Goal: Transaction & Acquisition: Book appointment/travel/reservation

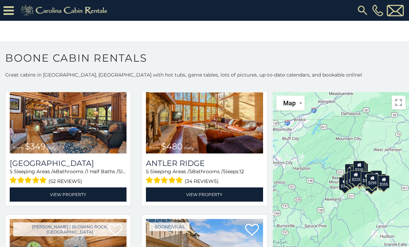
scroll to position [53, 0]
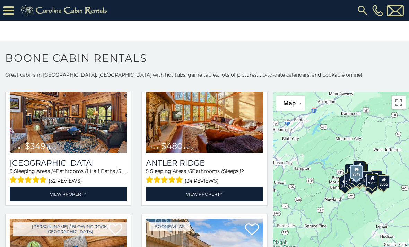
click at [83, 134] on img at bounding box center [68, 114] width 117 height 78
click at [96, 197] on link "View Property" at bounding box center [68, 194] width 117 height 14
click at [84, 196] on link "View Property" at bounding box center [68, 194] width 117 height 14
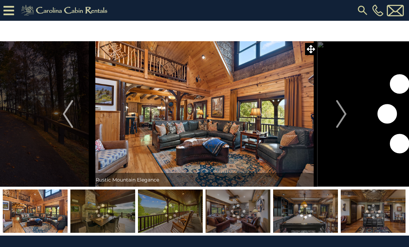
click at [341, 117] on img "Next" at bounding box center [341, 114] width 10 height 28
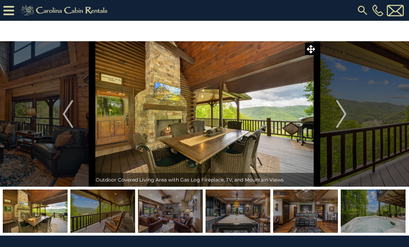
click at [342, 117] on img "Next" at bounding box center [341, 114] width 10 height 28
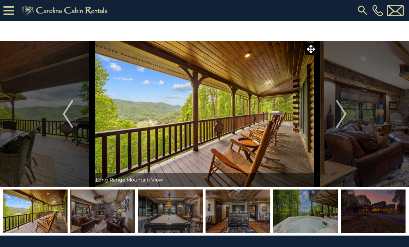
click at [342, 116] on img "Next" at bounding box center [341, 114] width 10 height 28
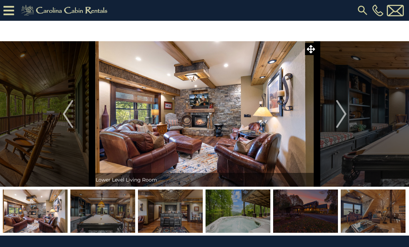
click at [342, 115] on img "Next" at bounding box center [341, 114] width 10 height 28
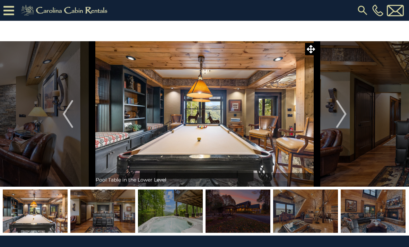
click at [343, 115] on img "Next" at bounding box center [341, 114] width 10 height 28
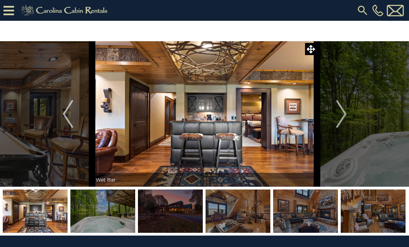
click at [259, 142] on img at bounding box center [204, 114] width 225 height 146
click at [214, 147] on img at bounding box center [204, 114] width 225 height 146
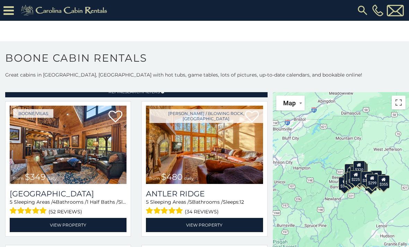
scroll to position [23, 0]
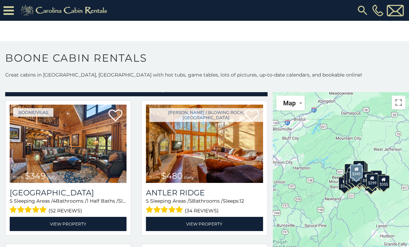
click at [81, 228] on link "View Property" at bounding box center [68, 224] width 117 height 14
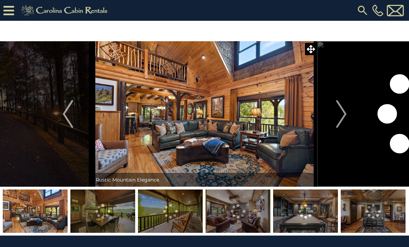
click at [345, 113] on img "Next" at bounding box center [341, 114] width 10 height 28
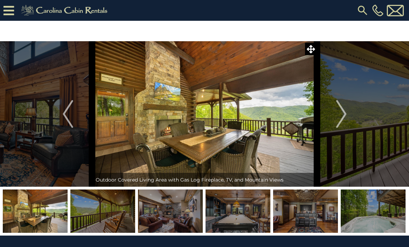
click at [341, 120] on img "Next" at bounding box center [341, 114] width 10 height 28
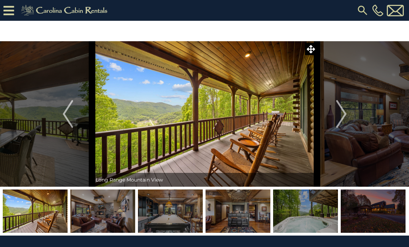
click at [346, 113] on img "Next" at bounding box center [341, 114] width 10 height 28
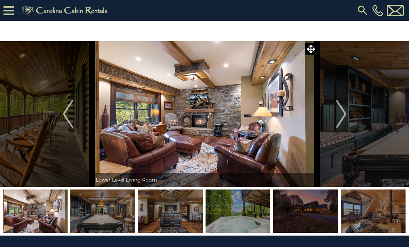
click at [344, 116] on img "Next" at bounding box center [341, 114] width 10 height 28
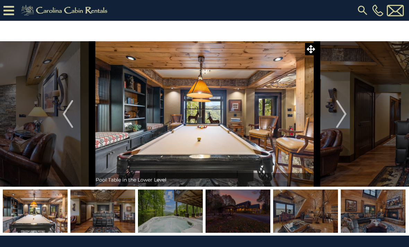
click at [343, 115] on img "Next" at bounding box center [341, 114] width 10 height 28
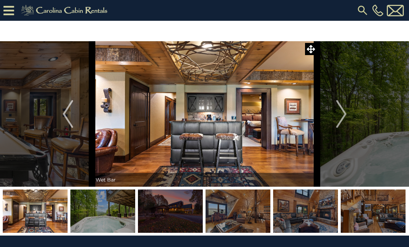
click at [343, 118] on img "Next" at bounding box center [341, 114] width 10 height 28
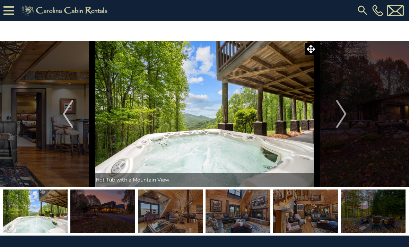
click at [345, 114] on img "Next" at bounding box center [341, 114] width 10 height 28
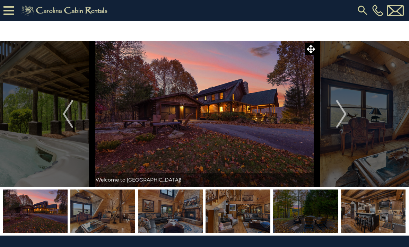
click at [345, 117] on img "Next" at bounding box center [341, 114] width 10 height 28
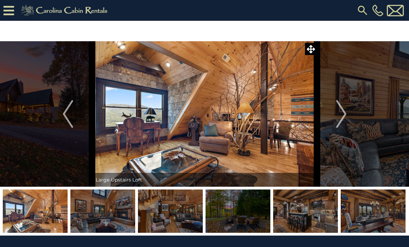
click at [340, 119] on img "Next" at bounding box center [341, 114] width 10 height 28
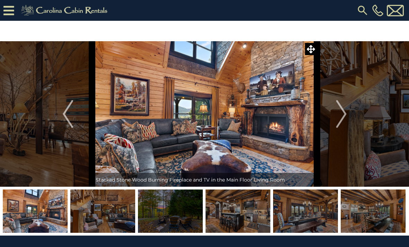
click at [343, 119] on img "Next" at bounding box center [341, 114] width 10 height 28
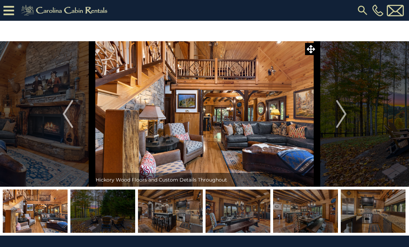
click at [343, 115] on img "Next" at bounding box center [341, 114] width 10 height 28
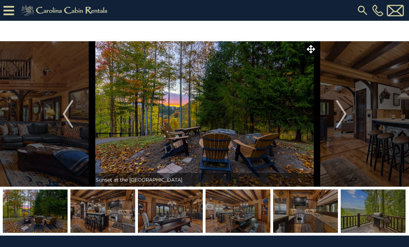
click at [345, 116] on img "Next" at bounding box center [341, 114] width 10 height 28
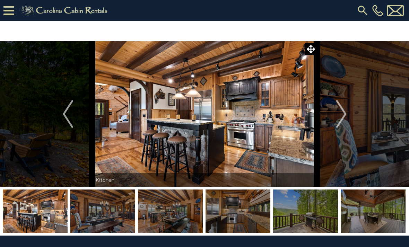
click at [345, 116] on img "Next" at bounding box center [341, 114] width 10 height 28
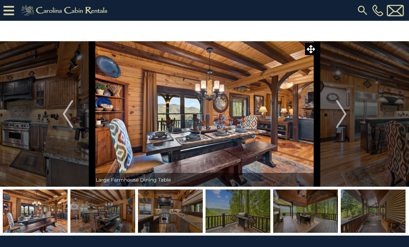
click at [344, 117] on img "Next" at bounding box center [341, 114] width 10 height 28
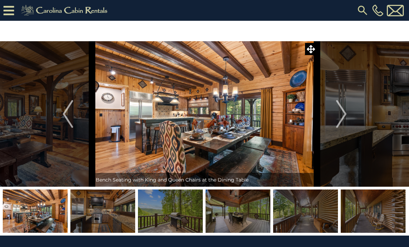
click at [343, 118] on img "Next" at bounding box center [341, 114] width 10 height 28
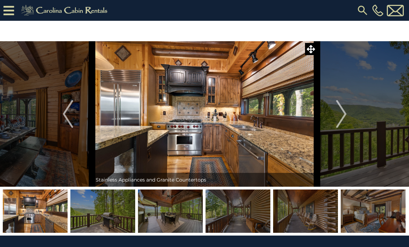
click at [344, 118] on img "Next" at bounding box center [341, 114] width 10 height 28
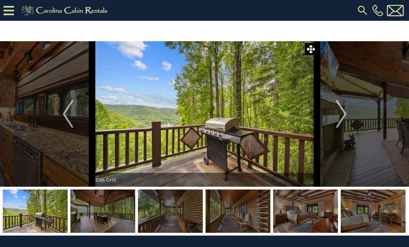
click at [344, 117] on img "Next" at bounding box center [341, 114] width 10 height 28
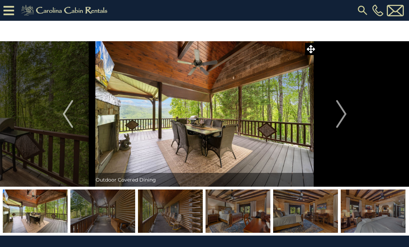
click at [344, 116] on img "Next" at bounding box center [341, 114] width 10 height 28
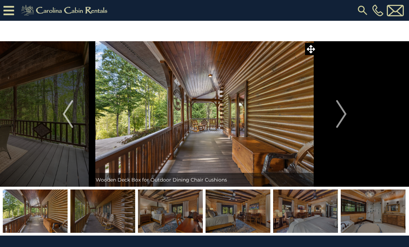
click at [344, 118] on img "Next" at bounding box center [341, 114] width 10 height 28
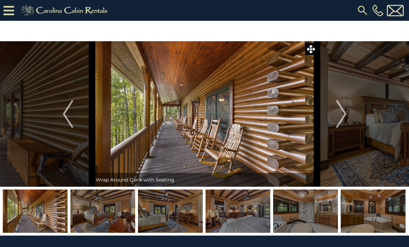
click at [344, 116] on img "Next" at bounding box center [341, 114] width 10 height 28
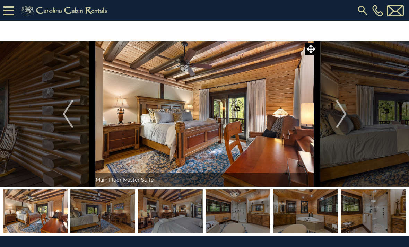
click at [343, 115] on img "Next" at bounding box center [341, 114] width 10 height 28
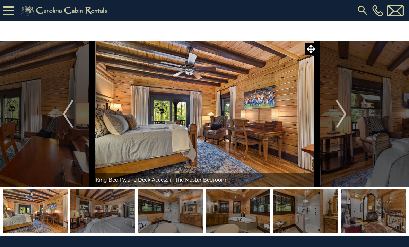
click at [345, 120] on img "Next" at bounding box center [341, 114] width 10 height 28
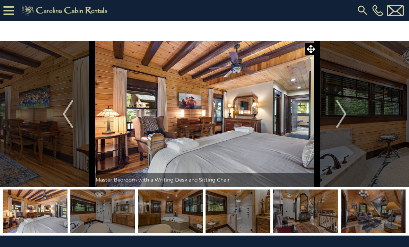
click at [343, 118] on img "Next" at bounding box center [341, 114] width 10 height 28
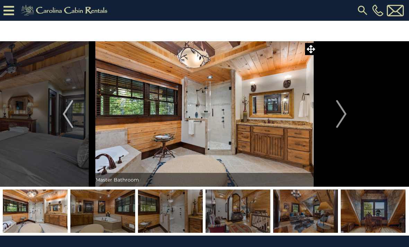
click at [344, 116] on img "Next" at bounding box center [341, 114] width 10 height 28
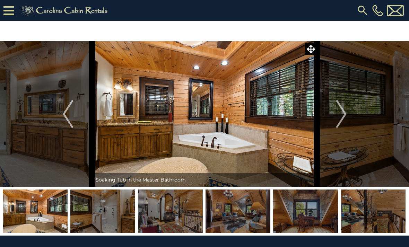
click at [345, 118] on img "Next" at bounding box center [341, 114] width 10 height 28
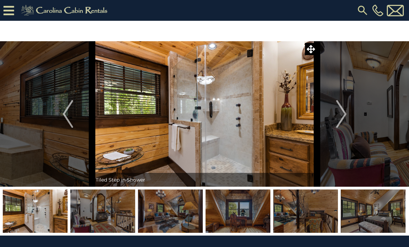
click at [344, 117] on img "Next" at bounding box center [341, 114] width 10 height 28
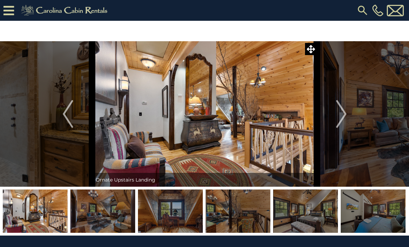
click at [346, 118] on img "Next" at bounding box center [341, 114] width 10 height 28
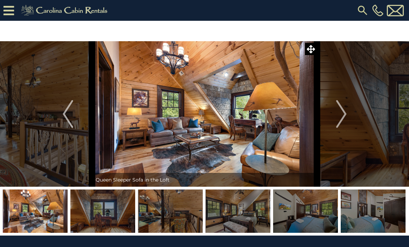
click at [343, 115] on img "Next" at bounding box center [341, 114] width 10 height 28
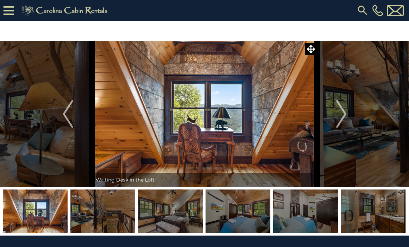
click at [344, 116] on img "Next" at bounding box center [341, 114] width 10 height 28
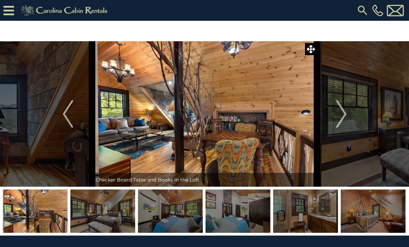
click at [344, 116] on img "Next" at bounding box center [341, 114] width 10 height 28
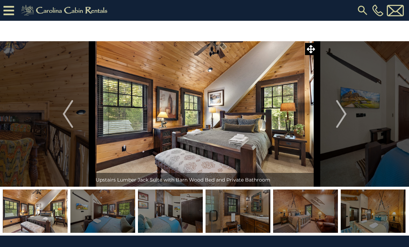
click at [345, 117] on img "Next" at bounding box center [341, 114] width 10 height 28
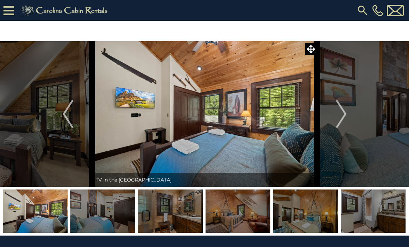
click at [345, 118] on img "Next" at bounding box center [341, 114] width 10 height 28
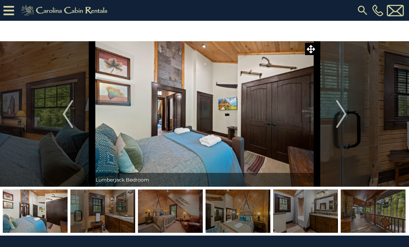
click at [346, 115] on img "Next" at bounding box center [341, 114] width 10 height 28
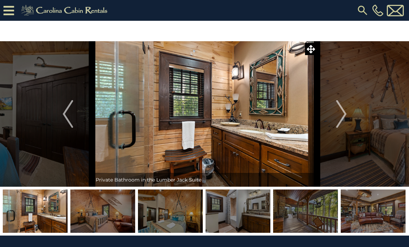
click at [344, 115] on img "Next" at bounding box center [341, 114] width 10 height 28
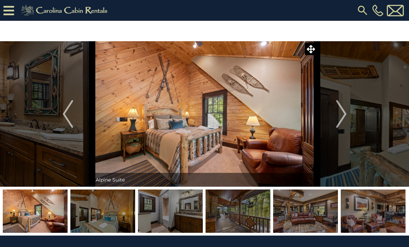
click at [344, 117] on img "Next" at bounding box center [341, 114] width 10 height 28
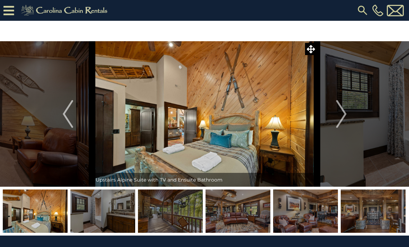
click at [343, 116] on img "Next" at bounding box center [341, 114] width 10 height 28
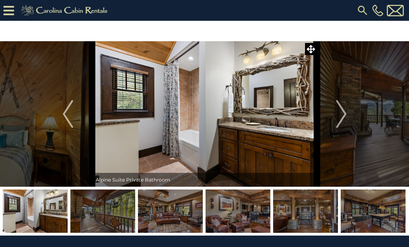
click at [343, 115] on img "Next" at bounding box center [341, 114] width 10 height 28
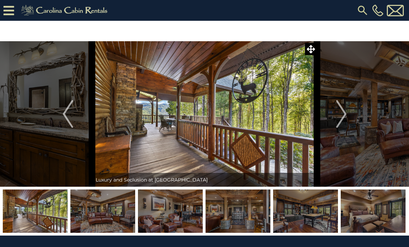
click at [344, 116] on img "Next" at bounding box center [341, 114] width 10 height 28
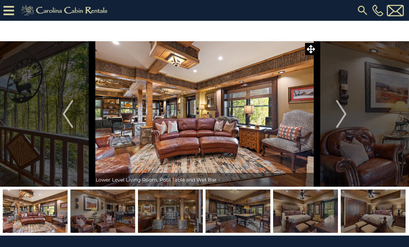
click at [342, 116] on img "Next" at bounding box center [341, 114] width 10 height 28
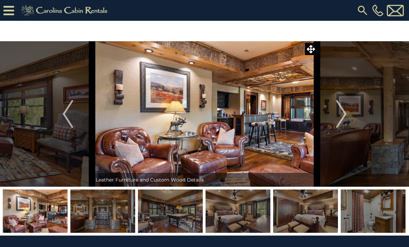
click at [342, 117] on img "Next" at bounding box center [341, 114] width 10 height 28
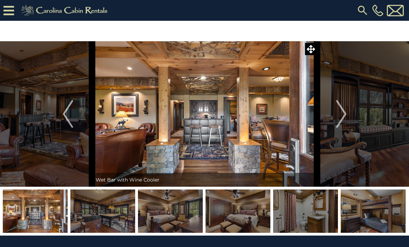
click at [345, 117] on img "Next" at bounding box center [341, 114] width 10 height 28
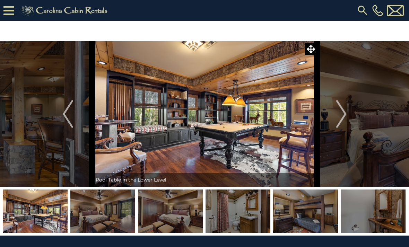
click at [344, 116] on img "Next" at bounding box center [341, 114] width 10 height 28
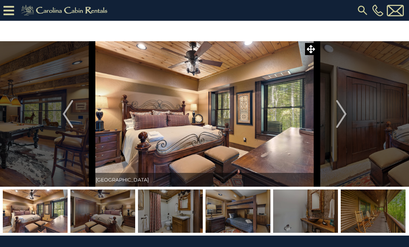
click at [343, 116] on img "Next" at bounding box center [341, 114] width 10 height 28
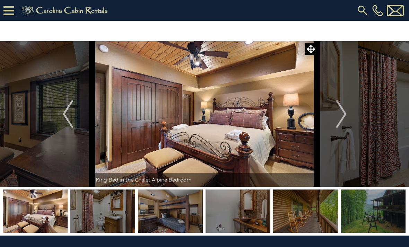
click at [343, 116] on img "Next" at bounding box center [341, 114] width 10 height 28
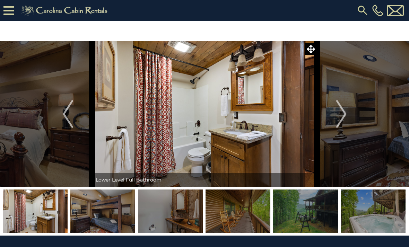
click at [344, 116] on img "Next" at bounding box center [341, 114] width 10 height 28
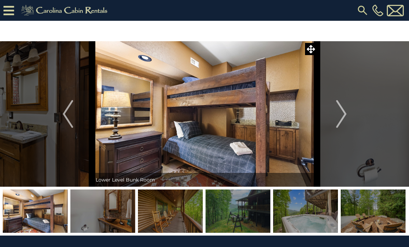
click at [346, 118] on img "Next" at bounding box center [341, 114] width 10 height 28
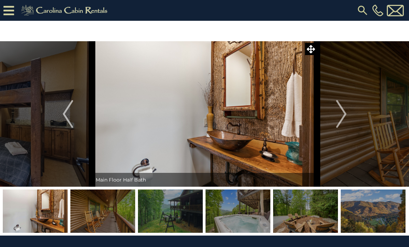
click at [344, 116] on img "Next" at bounding box center [341, 114] width 10 height 28
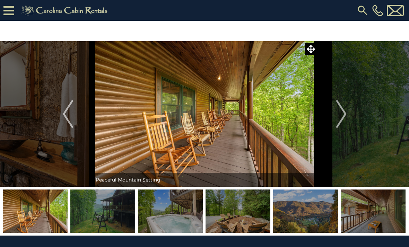
click at [345, 116] on img "Next" at bounding box center [341, 114] width 10 height 28
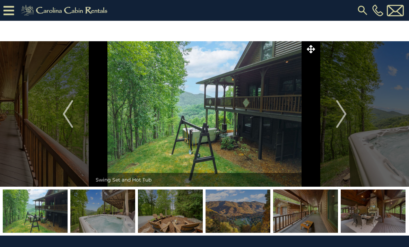
click at [344, 117] on img "Next" at bounding box center [341, 114] width 10 height 28
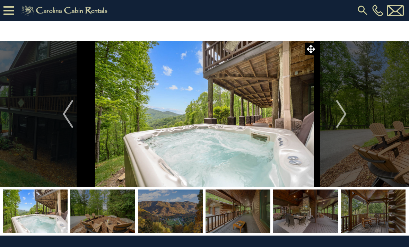
click at [343, 116] on img "Next" at bounding box center [341, 114] width 10 height 28
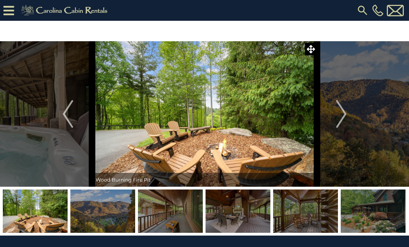
click at [343, 117] on img "Next" at bounding box center [341, 114] width 10 height 28
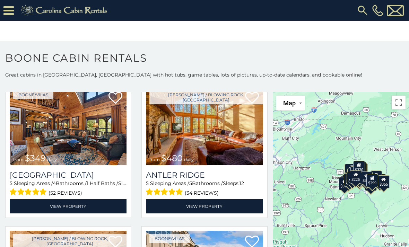
scroll to position [41, 0]
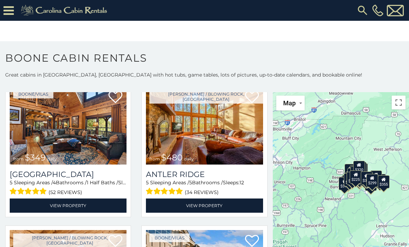
click at [216, 206] on link "View Property" at bounding box center [204, 206] width 117 height 14
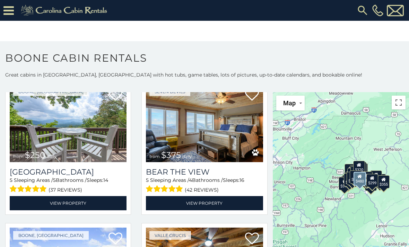
scroll to position [1195, 0]
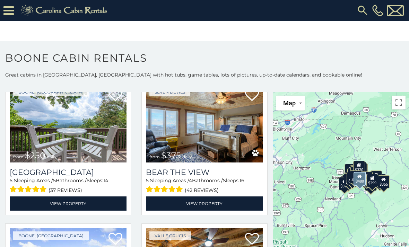
click at [80, 147] on img at bounding box center [68, 123] width 117 height 78
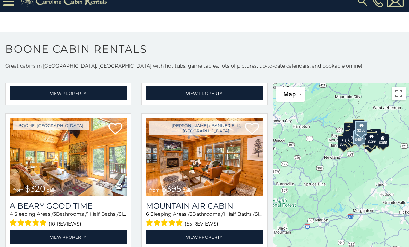
scroll to position [1729, 0]
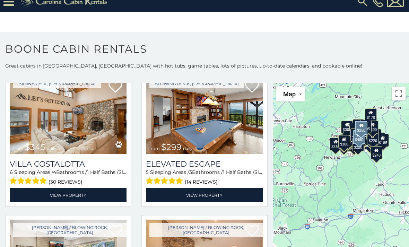
scroll to position [2348, 0]
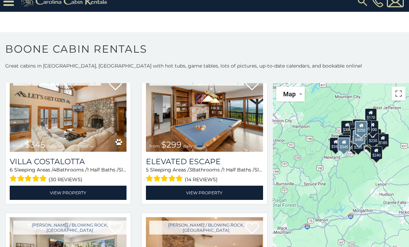
click at [75, 197] on link "View Property" at bounding box center [68, 193] width 117 height 14
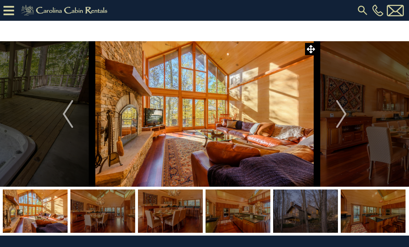
click at [342, 116] on img "Next" at bounding box center [341, 114] width 10 height 28
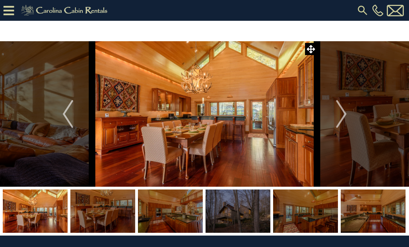
click at [343, 117] on img "Next" at bounding box center [341, 114] width 10 height 28
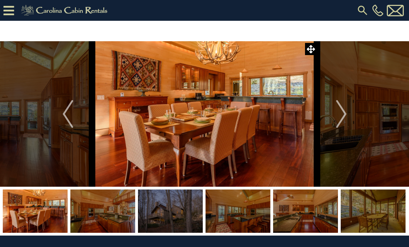
click at [344, 117] on img "Next" at bounding box center [341, 114] width 10 height 28
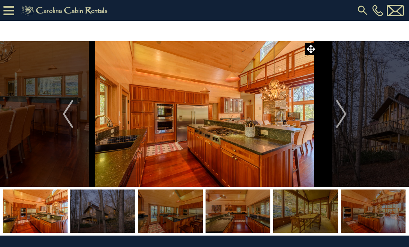
click at [345, 116] on img "Next" at bounding box center [341, 114] width 10 height 28
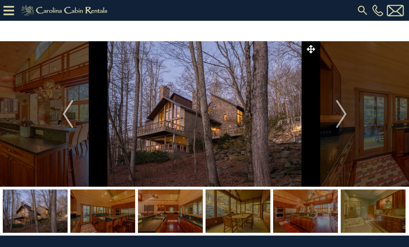
click at [343, 119] on img "Next" at bounding box center [341, 114] width 10 height 28
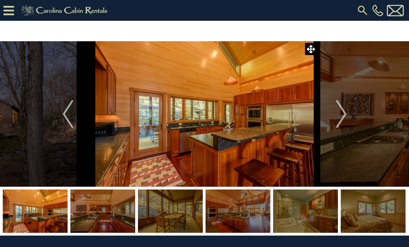
click at [345, 118] on img "Next" at bounding box center [341, 114] width 10 height 28
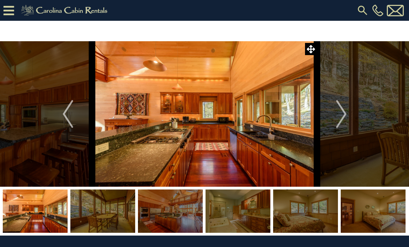
click at [344, 118] on img "Next" at bounding box center [341, 114] width 10 height 28
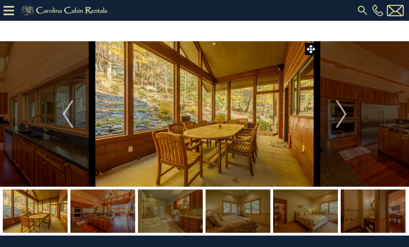
click at [345, 118] on img "Next" at bounding box center [341, 114] width 10 height 28
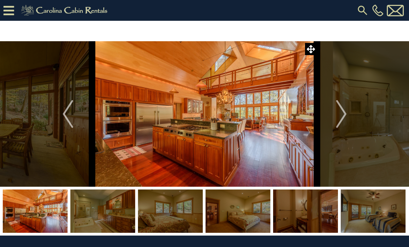
click at [343, 118] on img "Next" at bounding box center [341, 114] width 10 height 28
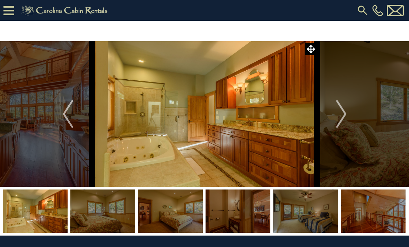
click at [344, 117] on img "Next" at bounding box center [341, 114] width 10 height 28
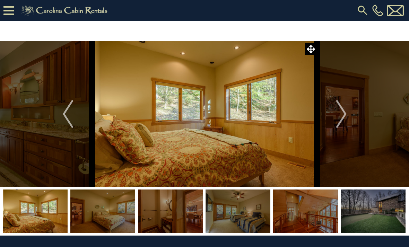
click at [344, 118] on img "Next" at bounding box center [341, 114] width 10 height 28
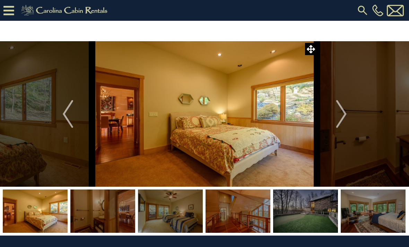
click at [346, 119] on img "Next" at bounding box center [341, 114] width 10 height 28
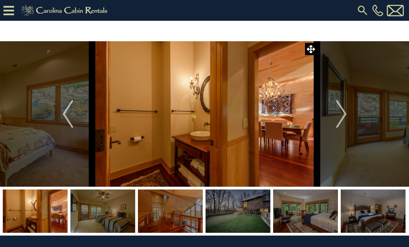
click at [342, 120] on img "Next" at bounding box center [341, 114] width 10 height 28
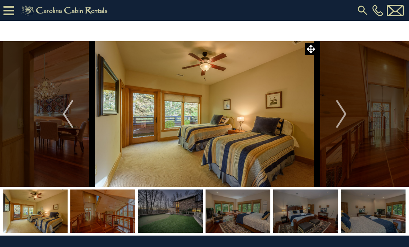
click at [346, 113] on img "Next" at bounding box center [341, 114] width 10 height 28
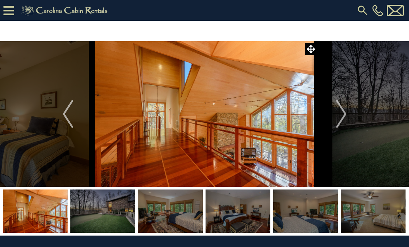
click at [345, 118] on img "Next" at bounding box center [341, 114] width 10 height 28
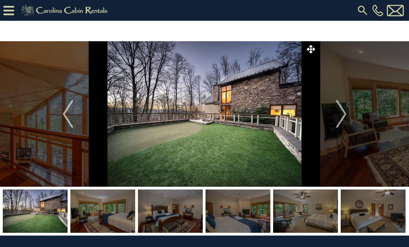
click at [253, 153] on img at bounding box center [204, 114] width 225 height 146
click at [223, 154] on img at bounding box center [204, 114] width 225 height 146
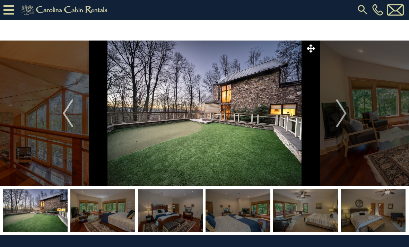
click at [346, 112] on img "Next" at bounding box center [341, 113] width 10 height 28
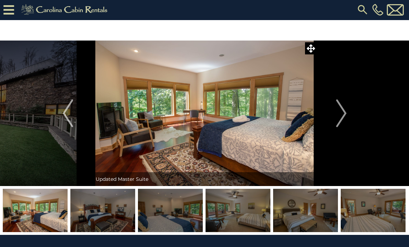
click at [344, 116] on img "Next" at bounding box center [341, 113] width 10 height 28
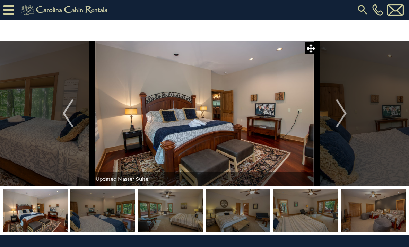
click at [344, 116] on img "Next" at bounding box center [341, 113] width 10 height 28
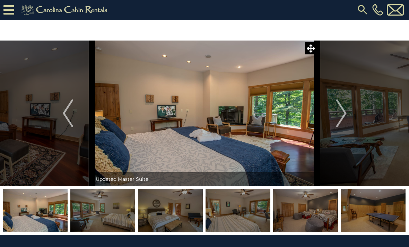
click at [343, 117] on img "Next" at bounding box center [341, 113] width 10 height 28
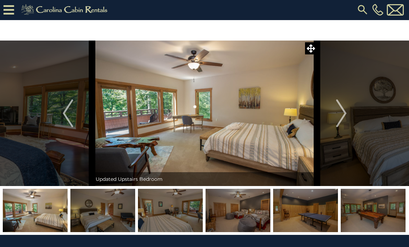
click at [344, 118] on img "Next" at bounding box center [341, 113] width 10 height 28
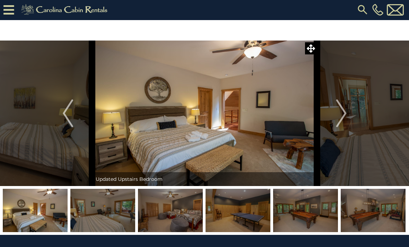
click at [346, 116] on img "Next" at bounding box center [341, 113] width 10 height 28
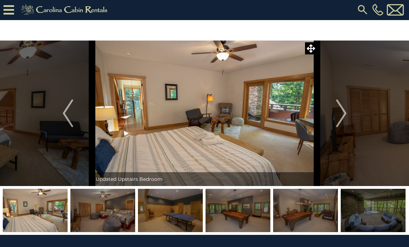
click at [345, 117] on img "Next" at bounding box center [341, 113] width 10 height 28
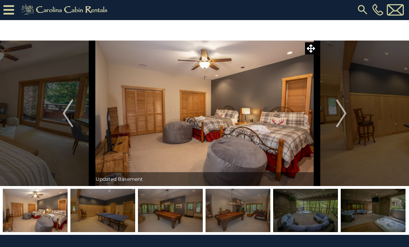
click at [344, 114] on img "Next" at bounding box center [341, 113] width 10 height 28
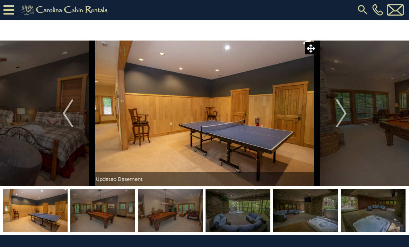
click at [341, 116] on img "Next" at bounding box center [341, 113] width 10 height 28
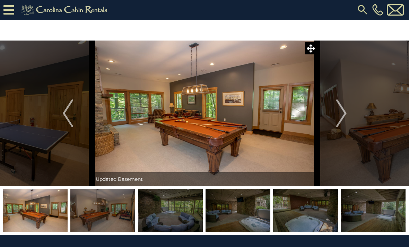
click at [344, 116] on img "Next" at bounding box center [341, 113] width 10 height 28
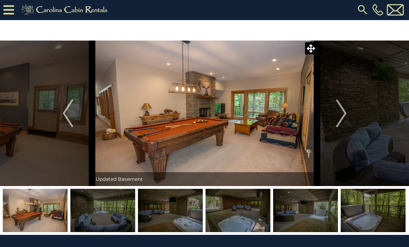
click at [342, 117] on img "Next" at bounding box center [341, 113] width 10 height 28
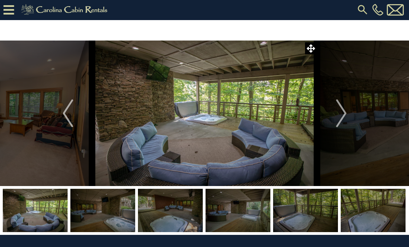
click at [344, 117] on img "Next" at bounding box center [341, 113] width 10 height 28
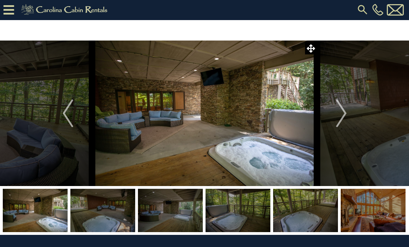
click at [343, 118] on img "Next" at bounding box center [341, 113] width 10 height 28
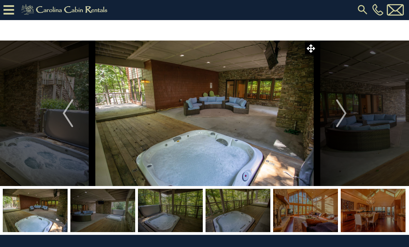
click at [341, 119] on img "Next" at bounding box center [341, 113] width 10 height 28
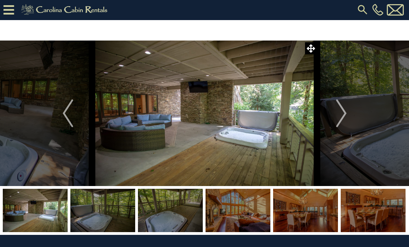
click at [342, 119] on img "Next" at bounding box center [341, 113] width 10 height 28
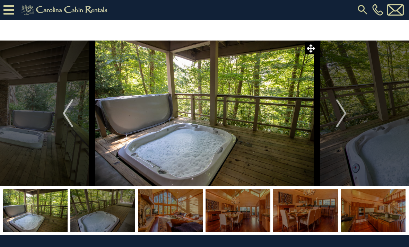
click at [343, 116] on img "Next" at bounding box center [341, 113] width 10 height 28
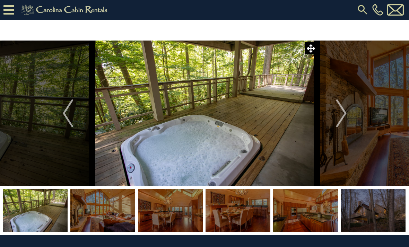
click at [344, 115] on img "Next" at bounding box center [341, 113] width 10 height 28
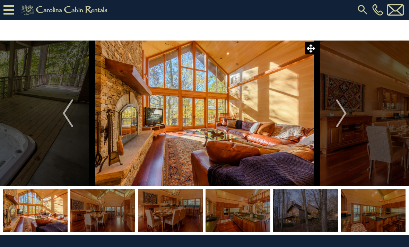
click at [344, 116] on img "Next" at bounding box center [341, 113] width 10 height 28
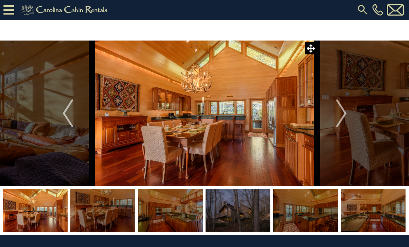
click at [342, 119] on img "Next" at bounding box center [341, 113] width 10 height 28
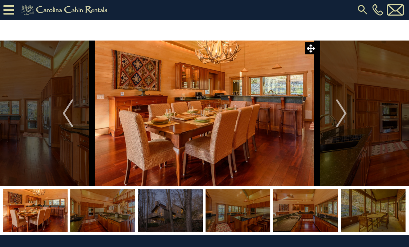
click at [345, 114] on img "Next" at bounding box center [341, 113] width 10 height 28
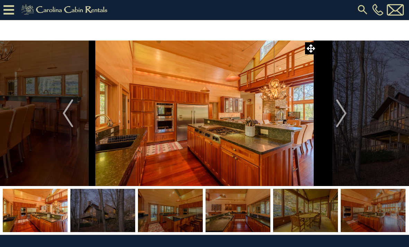
click at [339, 120] on img "Next" at bounding box center [341, 113] width 10 height 28
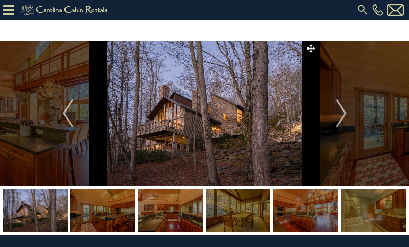
click at [343, 118] on img "Next" at bounding box center [341, 113] width 10 height 28
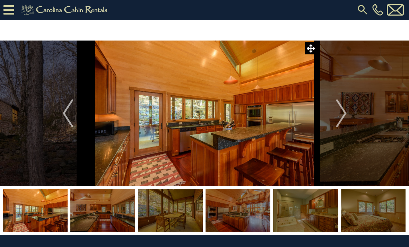
click at [338, 116] on img "Next" at bounding box center [341, 113] width 10 height 28
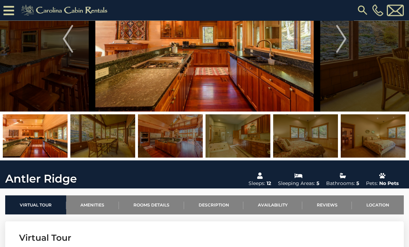
scroll to position [55, 0]
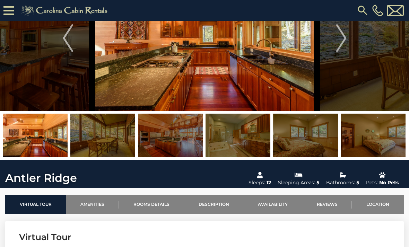
click at [98, 207] on link "Amenities" at bounding box center [92, 204] width 53 height 19
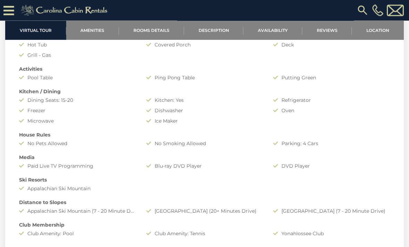
scroll to position [533, 0]
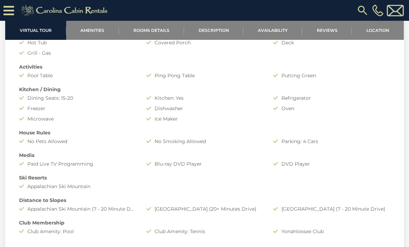
click at [257, 238] on div "Amenities Game Room Air Conditioning: Central Heat: Central/ Heat Pump Fireplac…" at bounding box center [204, 111] width 381 height 255
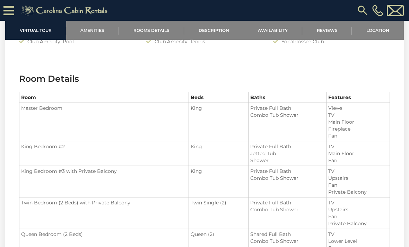
scroll to position [713, 0]
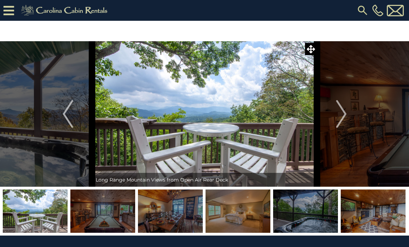
click at [341, 120] on img "Next" at bounding box center [341, 114] width 10 height 28
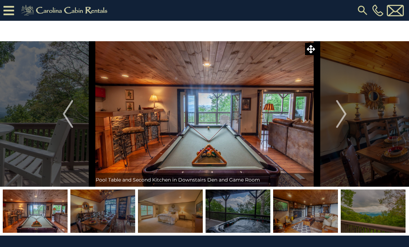
click at [337, 119] on img "Next" at bounding box center [341, 114] width 10 height 28
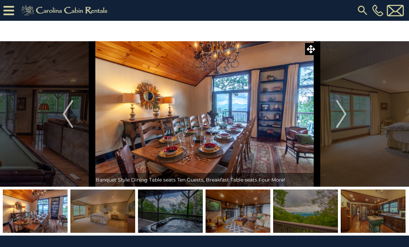
click at [65, 121] on img "Previous" at bounding box center [68, 114] width 10 height 28
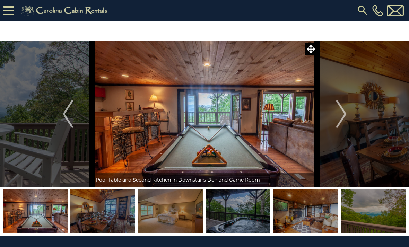
click at [343, 119] on img "Next" at bounding box center [341, 114] width 10 height 28
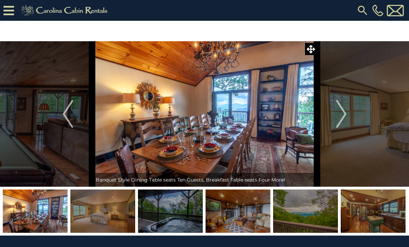
click at [341, 112] on img "Next" at bounding box center [341, 114] width 10 height 28
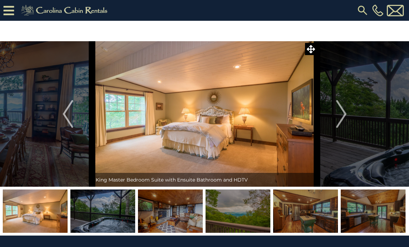
click at [341, 118] on img "Next" at bounding box center [341, 114] width 10 height 28
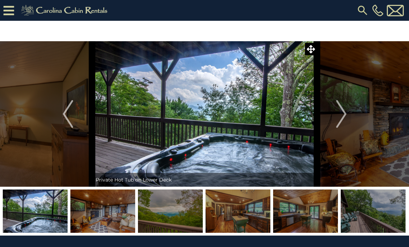
click at [343, 120] on img "Next" at bounding box center [341, 114] width 10 height 28
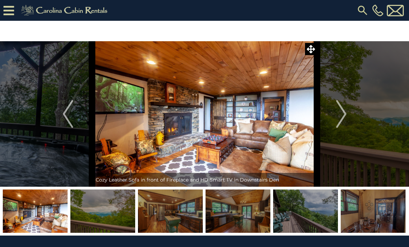
click at [345, 113] on img "Next" at bounding box center [341, 114] width 10 height 28
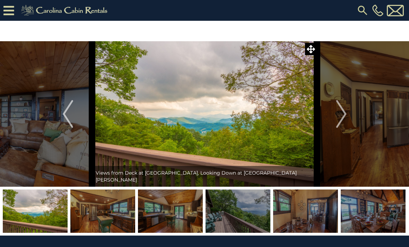
click at [343, 113] on img "Next" at bounding box center [341, 114] width 10 height 28
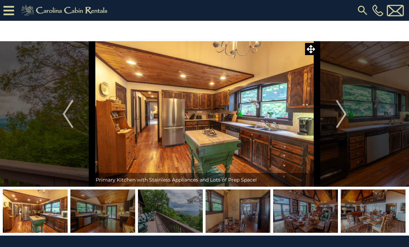
click at [343, 116] on img "Next" at bounding box center [341, 114] width 10 height 28
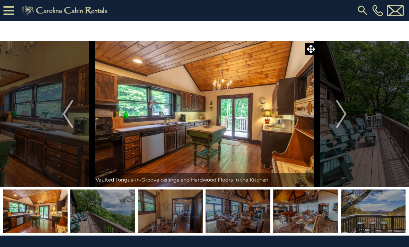
click at [343, 113] on img "Next" at bounding box center [341, 114] width 10 height 28
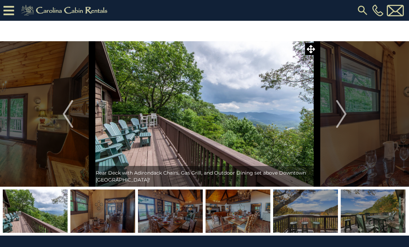
click at [343, 117] on img "Next" at bounding box center [341, 114] width 10 height 28
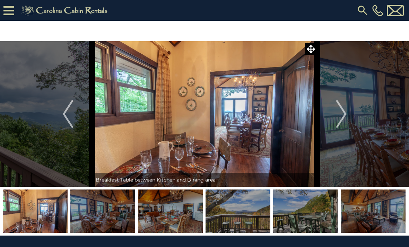
click at [343, 117] on img "Next" at bounding box center [341, 114] width 10 height 28
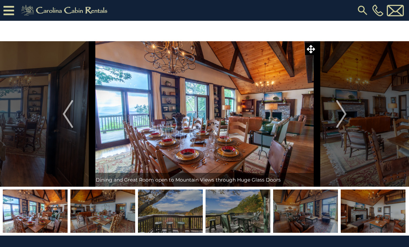
click at [345, 114] on img "Next" at bounding box center [341, 114] width 10 height 28
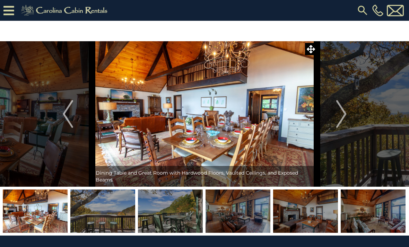
click at [343, 116] on img "Next" at bounding box center [341, 114] width 10 height 28
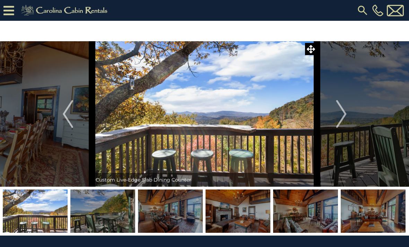
click at [346, 113] on img "Next" at bounding box center [341, 114] width 10 height 28
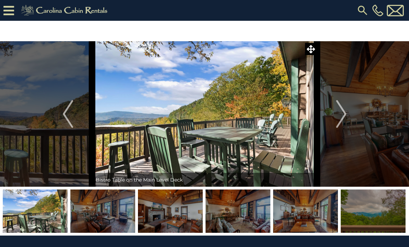
click at [344, 114] on img "Next" at bounding box center [341, 114] width 10 height 28
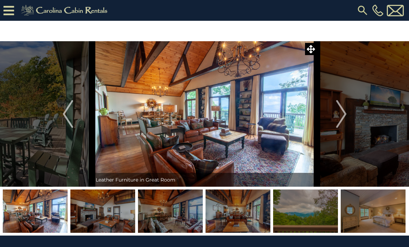
click at [344, 113] on img "Next" at bounding box center [341, 114] width 10 height 28
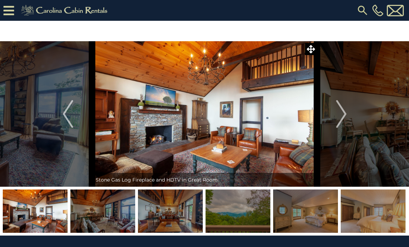
click at [346, 112] on img "Next" at bounding box center [341, 114] width 10 height 28
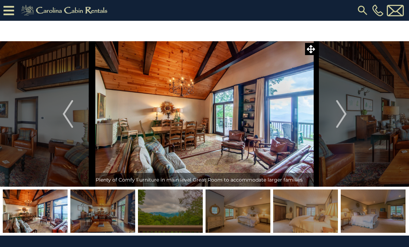
click at [345, 113] on img "Next" at bounding box center [341, 114] width 10 height 28
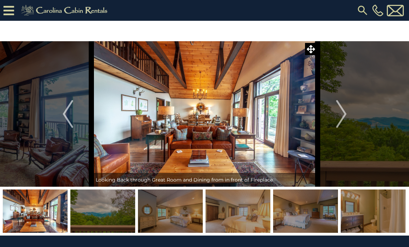
click at [342, 116] on img "Next" at bounding box center [341, 114] width 10 height 28
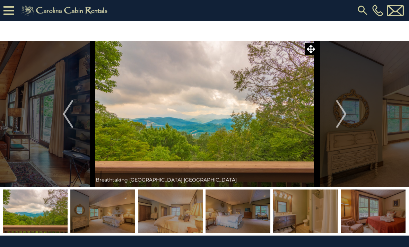
click at [342, 115] on img "Next" at bounding box center [341, 114] width 10 height 28
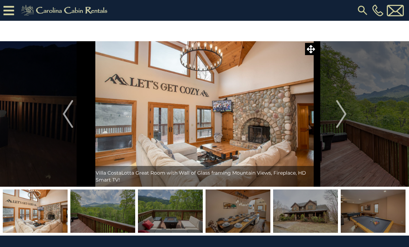
click at [345, 112] on img "Next" at bounding box center [341, 114] width 10 height 28
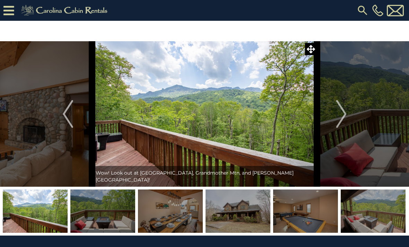
click at [344, 117] on img "Next" at bounding box center [341, 114] width 10 height 28
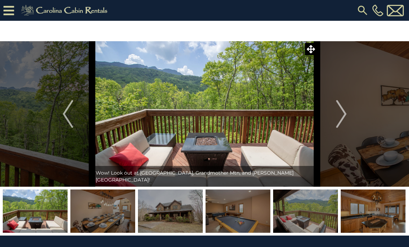
click at [344, 117] on img "Next" at bounding box center [341, 114] width 10 height 28
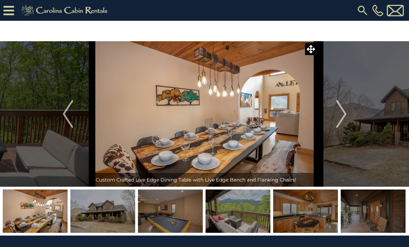
click at [344, 113] on img "Next" at bounding box center [341, 114] width 10 height 28
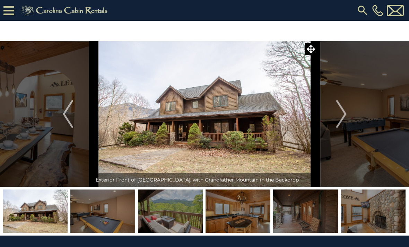
click at [343, 115] on img "Next" at bounding box center [341, 114] width 10 height 28
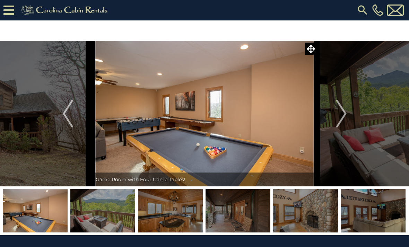
scroll to position [5, 0]
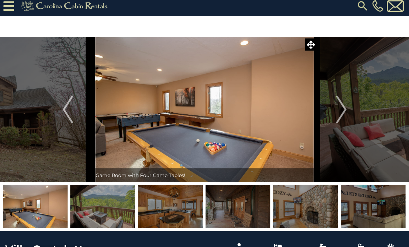
click at [161, 117] on img at bounding box center [204, 110] width 225 height 146
click at [173, 120] on img at bounding box center [204, 110] width 225 height 146
click at [342, 113] on img "Next" at bounding box center [341, 110] width 10 height 28
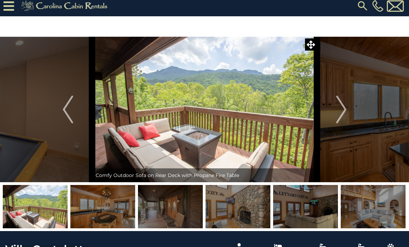
click at [340, 112] on img "Next" at bounding box center [341, 110] width 10 height 28
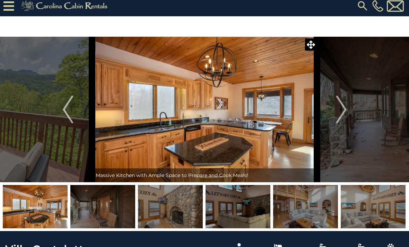
click at [342, 113] on img "Next" at bounding box center [341, 110] width 10 height 28
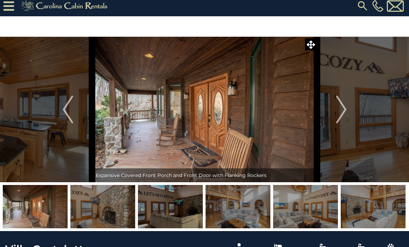
click at [343, 109] on img "Next" at bounding box center [341, 110] width 10 height 28
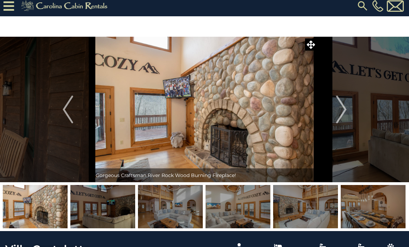
click at [344, 111] on img "Next" at bounding box center [341, 110] width 10 height 28
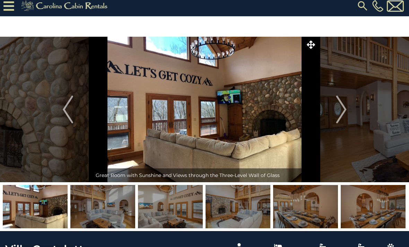
click at [345, 107] on img "Next" at bounding box center [341, 110] width 10 height 28
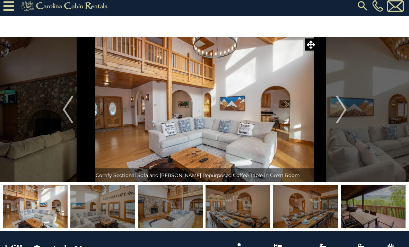
click at [345, 111] on img "Next" at bounding box center [341, 110] width 10 height 28
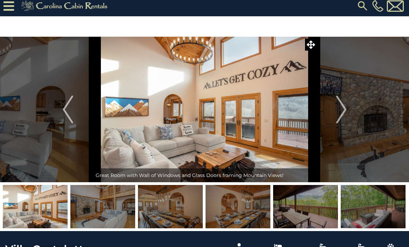
click at [344, 112] on img "Next" at bounding box center [341, 110] width 10 height 28
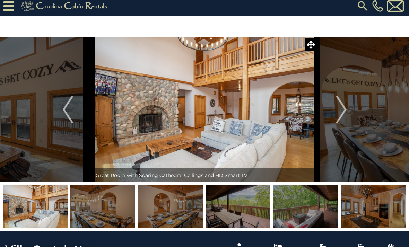
click at [344, 112] on img "Next" at bounding box center [341, 110] width 10 height 28
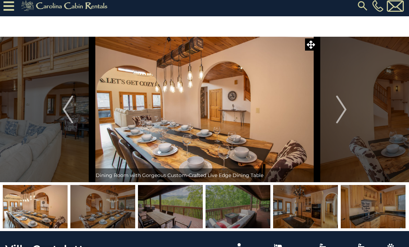
click at [343, 111] on img "Next" at bounding box center [341, 110] width 10 height 28
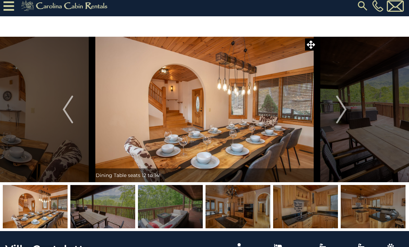
click at [342, 113] on img "Next" at bounding box center [341, 110] width 10 height 28
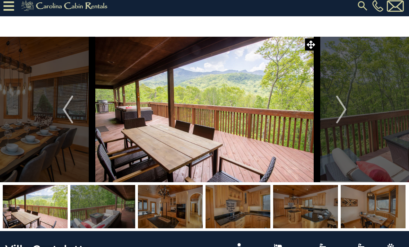
click at [346, 118] on img "Next" at bounding box center [341, 110] width 10 height 28
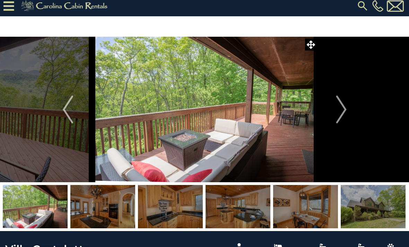
click at [344, 113] on img "Next" at bounding box center [341, 110] width 10 height 28
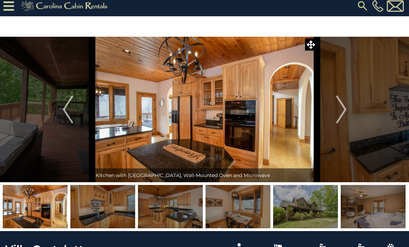
click at [343, 110] on img "Next" at bounding box center [341, 110] width 10 height 28
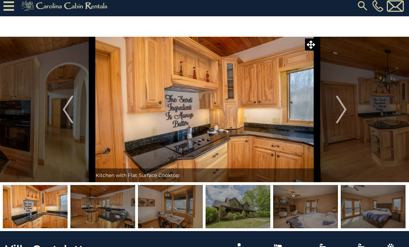
click at [340, 111] on img "Next" at bounding box center [341, 110] width 10 height 28
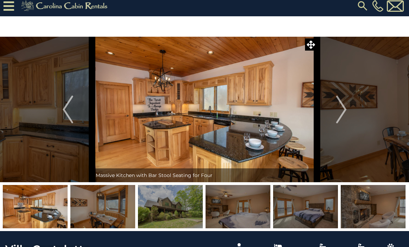
click at [345, 114] on img "Next" at bounding box center [341, 110] width 10 height 28
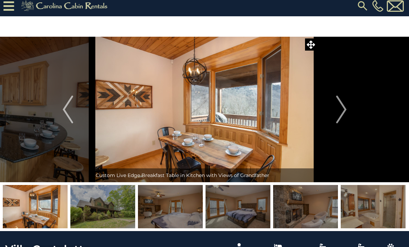
click at [346, 114] on img "Next" at bounding box center [341, 110] width 10 height 28
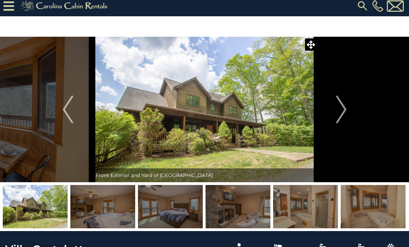
click at [345, 113] on img "Next" at bounding box center [341, 110] width 10 height 28
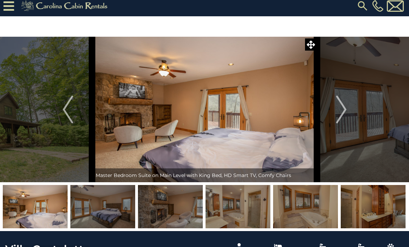
click at [346, 113] on img "Next" at bounding box center [341, 110] width 10 height 28
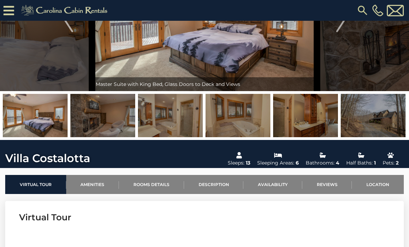
click at [93, 182] on link "Amenities" at bounding box center [92, 184] width 53 height 19
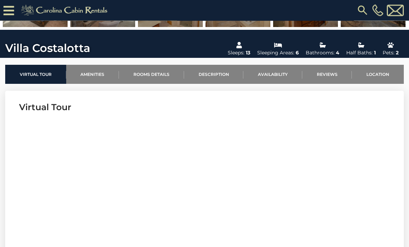
scroll to position [185, 0]
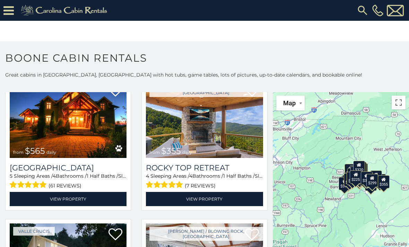
scroll to position [337, 0]
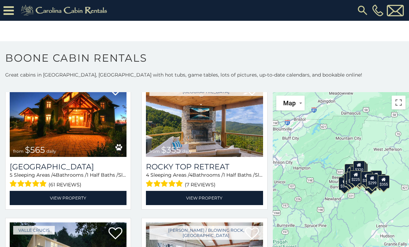
click at [53, 187] on span "(61 reviews)" at bounding box center [65, 184] width 33 height 9
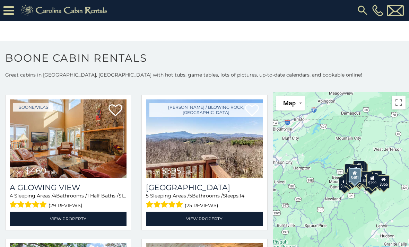
scroll to position [1033, 0]
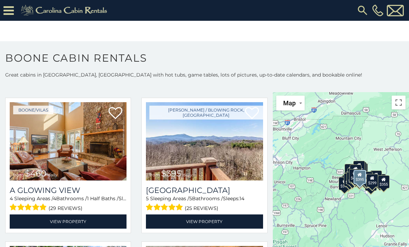
click at [218, 222] on link "View Property" at bounding box center [204, 222] width 117 height 14
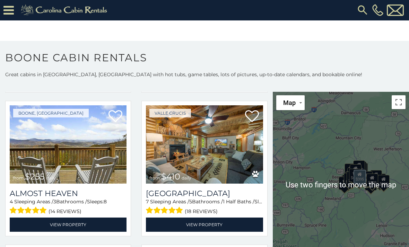
scroll to position [9, 0]
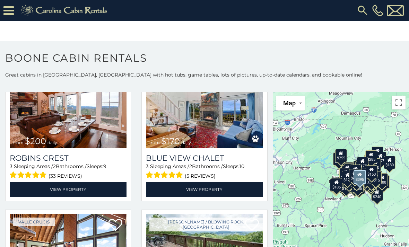
scroll to position [5670, 0]
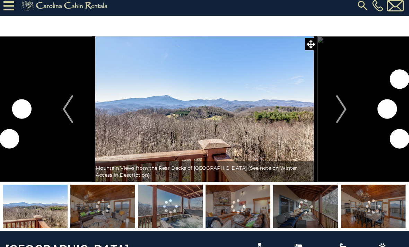
scroll to position [5, 0]
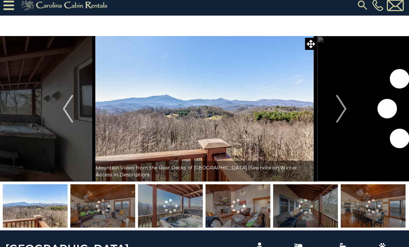
click at [344, 112] on img "Next" at bounding box center [341, 109] width 10 height 28
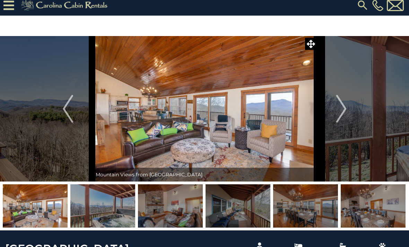
click at [341, 110] on img "Next" at bounding box center [341, 109] width 10 height 28
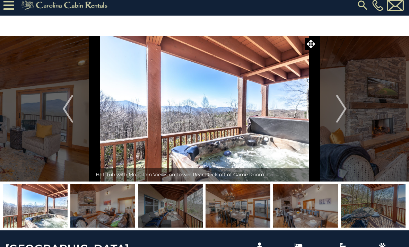
click at [345, 112] on img "Next" at bounding box center [341, 109] width 10 height 28
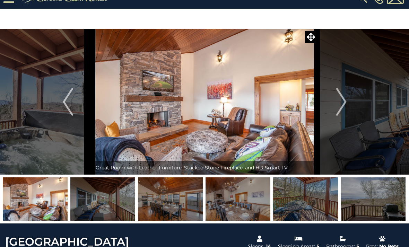
scroll to position [12, 0]
click at [340, 104] on img "Next" at bounding box center [341, 102] width 10 height 28
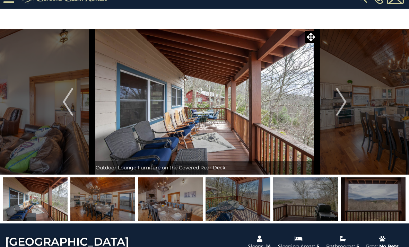
click at [342, 101] on img "Next" at bounding box center [341, 102] width 10 height 28
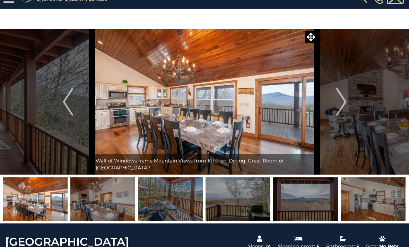
click at [343, 103] on img "Next" at bounding box center [341, 102] width 10 height 28
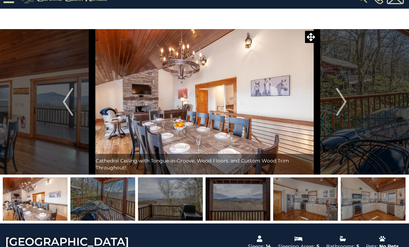
click at [344, 101] on img "Next" at bounding box center [341, 102] width 10 height 28
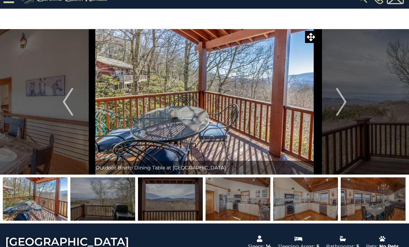
click at [344, 101] on img "Next" at bounding box center [341, 102] width 10 height 28
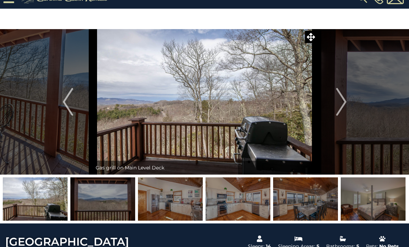
click at [343, 102] on img "Next" at bounding box center [341, 102] width 10 height 28
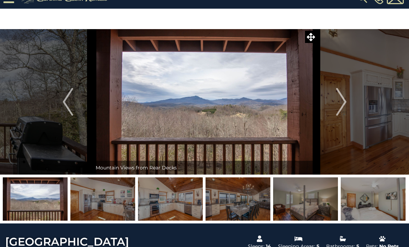
click at [344, 101] on img "Next" at bounding box center [341, 102] width 10 height 28
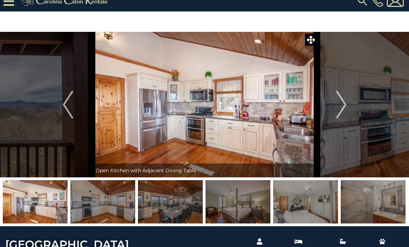
scroll to position [13, 0]
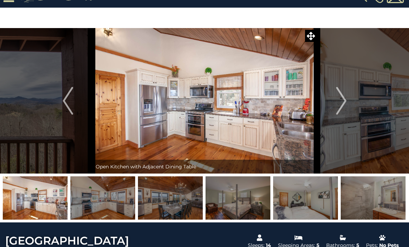
click at [251, 124] on img at bounding box center [204, 101] width 225 height 146
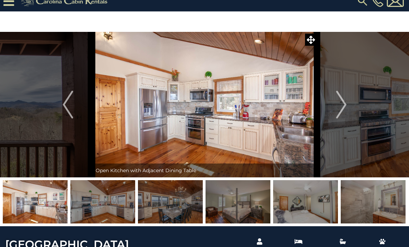
scroll to position [8, 0]
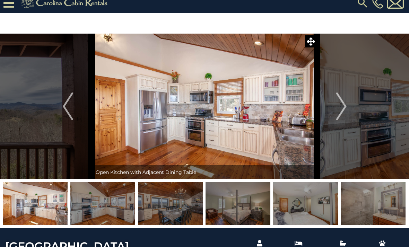
click at [347, 108] on button "Next" at bounding box center [341, 107] width 49 height 146
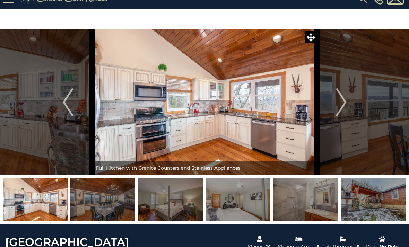
scroll to position [11, 0]
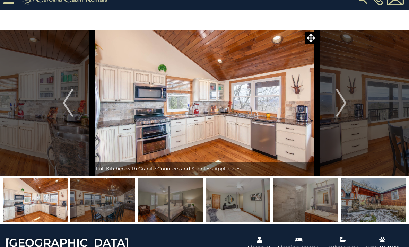
click at [343, 105] on img "Next" at bounding box center [341, 103] width 10 height 28
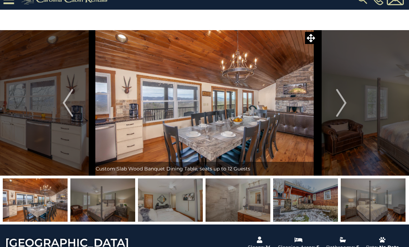
click at [345, 107] on img "Next" at bounding box center [341, 103] width 10 height 28
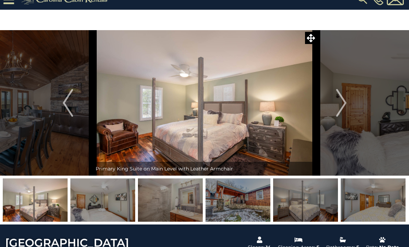
click at [344, 104] on img "Next" at bounding box center [341, 103] width 10 height 28
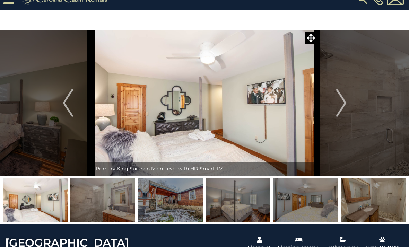
click at [346, 103] on img "Next" at bounding box center [341, 103] width 10 height 28
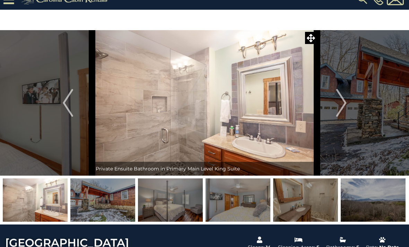
click at [345, 103] on img "Next" at bounding box center [341, 103] width 10 height 28
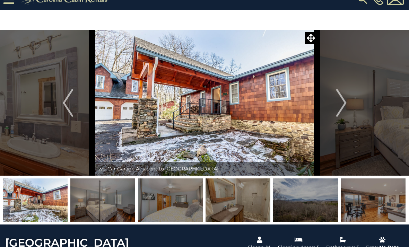
click at [345, 102] on img "Next" at bounding box center [341, 103] width 10 height 28
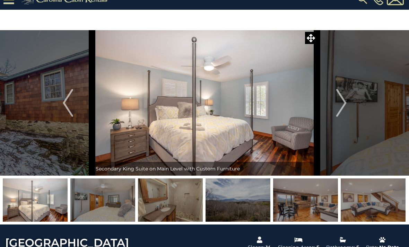
click at [344, 104] on img "Next" at bounding box center [341, 103] width 10 height 28
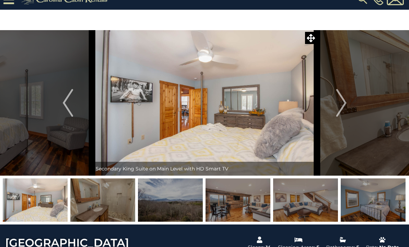
click at [346, 102] on img "Next" at bounding box center [341, 103] width 10 height 28
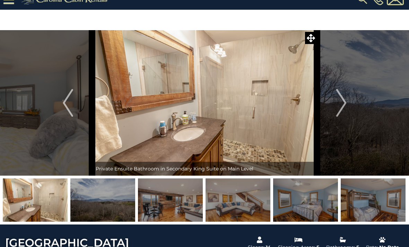
click at [348, 101] on button "Next" at bounding box center [341, 103] width 49 height 146
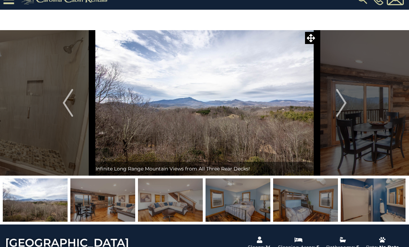
click at [347, 105] on button "Next" at bounding box center [341, 103] width 49 height 146
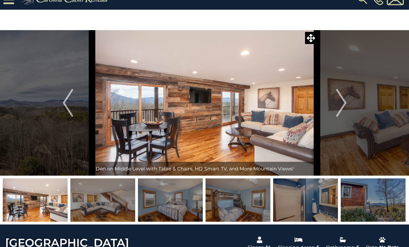
click at [345, 104] on img "Next" at bounding box center [341, 103] width 10 height 28
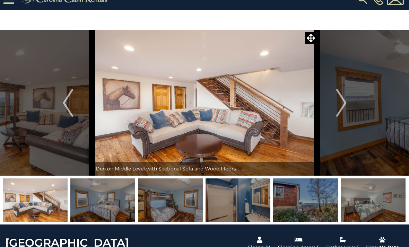
click at [345, 102] on img "Next" at bounding box center [341, 103] width 10 height 28
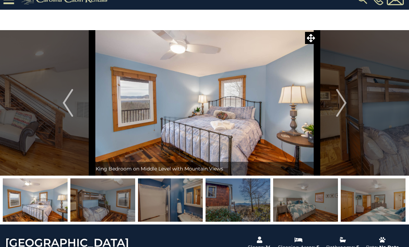
click at [342, 106] on img "Next" at bounding box center [341, 103] width 10 height 28
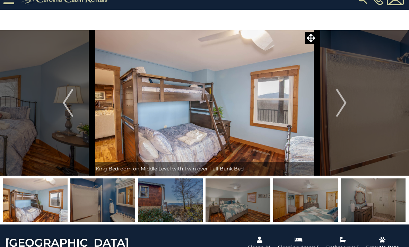
click at [346, 104] on img "Next" at bounding box center [341, 103] width 10 height 28
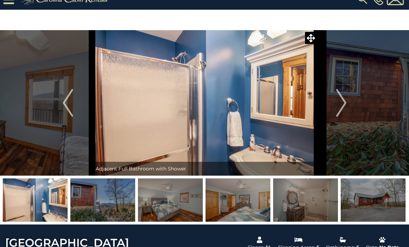
click at [347, 110] on button "Next" at bounding box center [341, 103] width 49 height 146
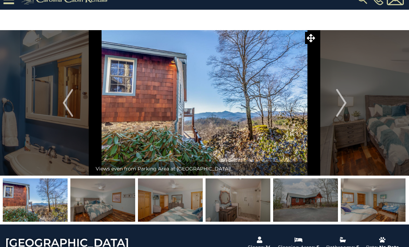
click at [343, 105] on img "Next" at bounding box center [341, 103] width 10 height 28
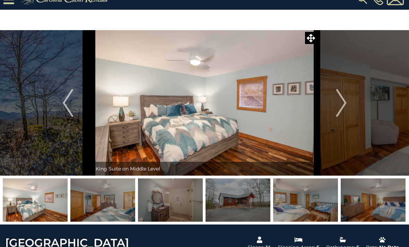
click at [344, 108] on img "Next" at bounding box center [341, 103] width 10 height 28
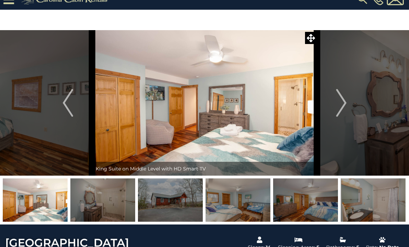
click at [344, 108] on img "Next" at bounding box center [341, 103] width 10 height 28
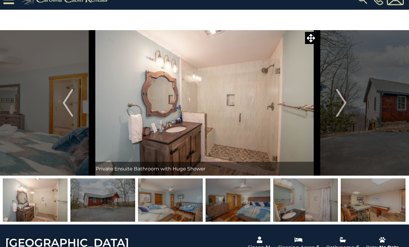
click at [344, 106] on img "Next" at bounding box center [341, 103] width 10 height 28
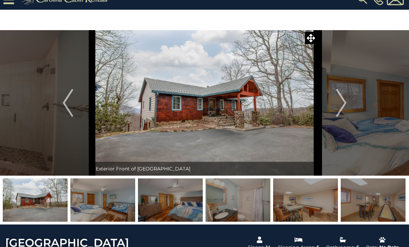
click at [343, 106] on img "Next" at bounding box center [341, 103] width 10 height 28
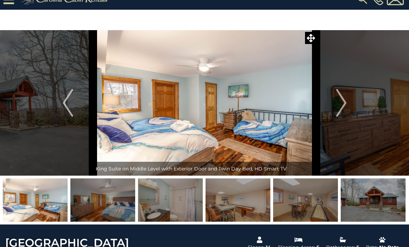
click at [343, 107] on img "Next" at bounding box center [341, 103] width 10 height 28
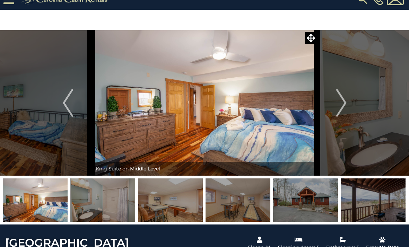
click at [345, 106] on img "Next" at bounding box center [341, 103] width 10 height 28
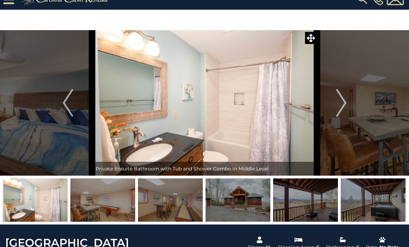
click at [343, 103] on img "Next" at bounding box center [341, 103] width 10 height 28
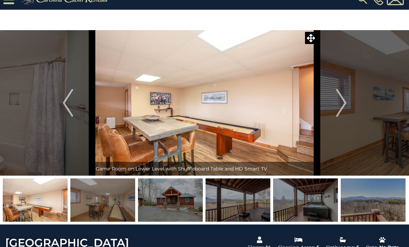
click at [345, 103] on img "Next" at bounding box center [341, 103] width 10 height 28
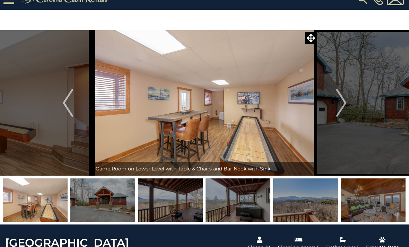
click at [345, 103] on img "Next" at bounding box center [341, 103] width 10 height 28
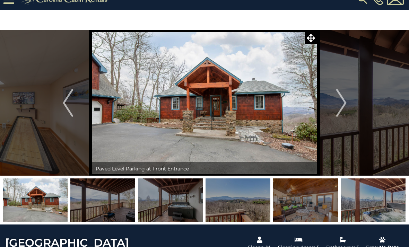
click at [344, 104] on img "Next" at bounding box center [341, 103] width 10 height 28
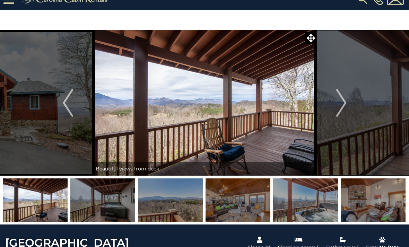
click at [344, 104] on img "Next" at bounding box center [341, 103] width 10 height 28
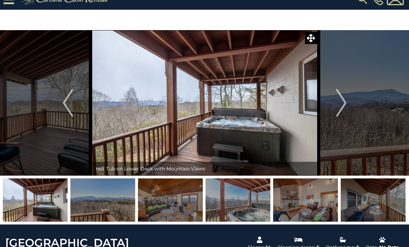
click at [344, 105] on img "Next" at bounding box center [341, 103] width 10 height 28
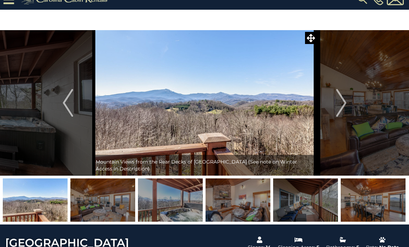
click at [342, 106] on img "Next" at bounding box center [341, 103] width 10 height 28
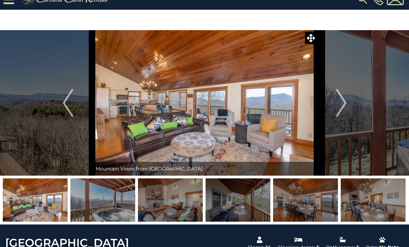
click at [344, 106] on img "Next" at bounding box center [341, 103] width 10 height 28
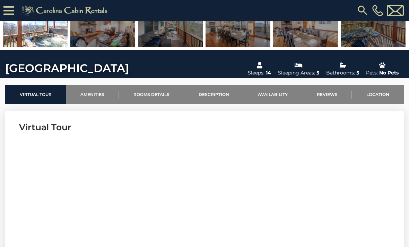
scroll to position [157, 0]
